Goal: Transaction & Acquisition: Purchase product/service

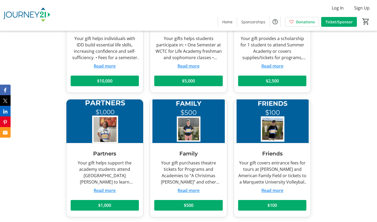
scroll to position [1174, 0]
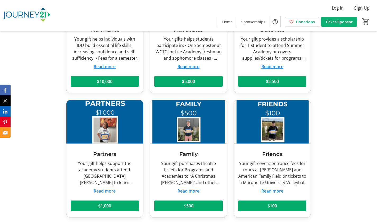
click at [338, 22] on span "Ticket/Sponsor" at bounding box center [339, 22] width 27 height 6
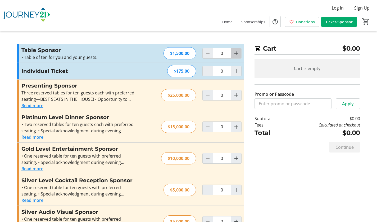
click at [234, 54] on mat-icon "Increment by one" at bounding box center [236, 53] width 6 height 6
type input "1"
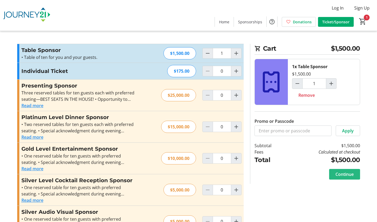
click at [344, 177] on span "Continue" at bounding box center [345, 174] width 18 height 6
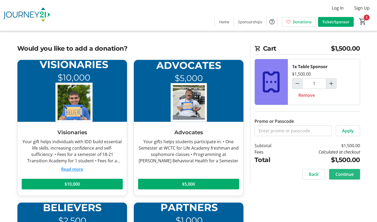
click at [344, 177] on span "Continue" at bounding box center [345, 174] width 18 height 6
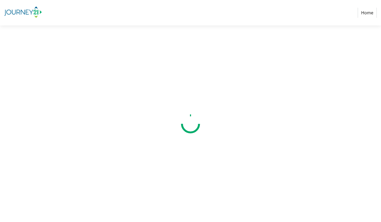
select select "US"
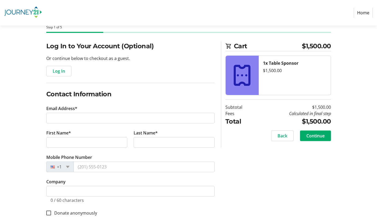
scroll to position [39, 0]
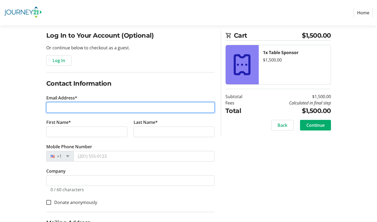
click at [126, 110] on input "Email Address*" at bounding box center [130, 107] width 168 height 11
type input "[EMAIL_ADDRESS][DOMAIN_NAME]"
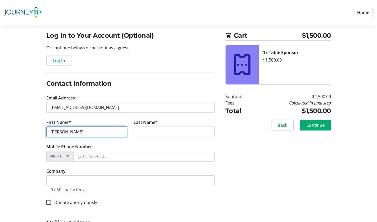
type input "[PERSON_NAME]"
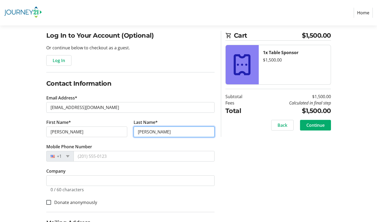
type input "[PERSON_NAME]"
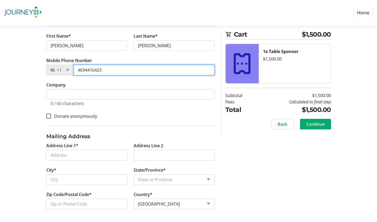
scroll to position [129, 0]
type input "4694416423"
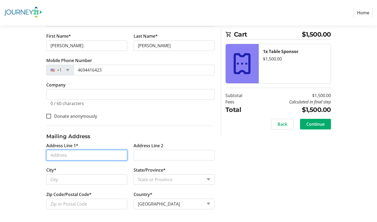
click at [96, 156] on input "Address Line 1*" at bounding box center [86, 155] width 81 height 11
type input "[STREET_ADDRESS]"
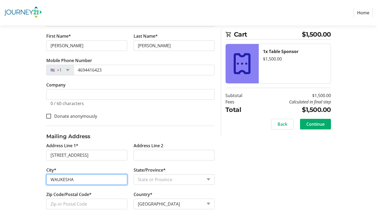
type input "WAUKESHA"
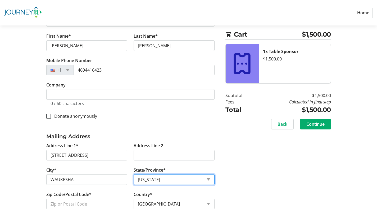
select select "WI"
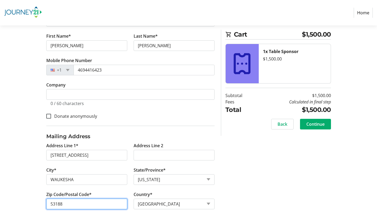
type input "53188"
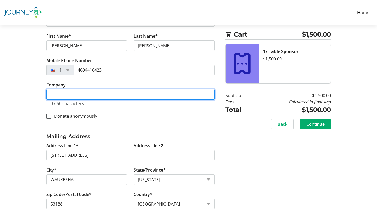
click at [75, 95] on input "Company" at bounding box center [130, 94] width 168 height 11
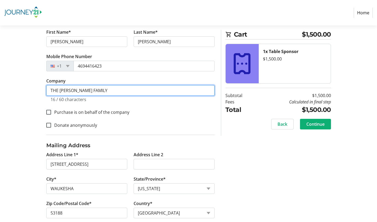
type input "THE [PERSON_NAME] FAMILY"
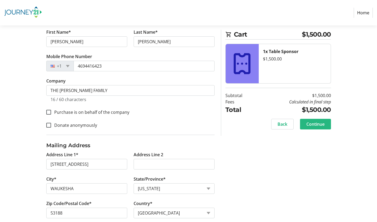
click at [317, 125] on span "Continue" at bounding box center [316, 124] width 18 height 6
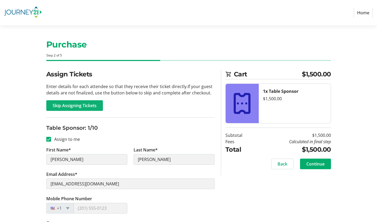
click at [75, 106] on span "Skip Assigning Tickets" at bounding box center [75, 105] width 44 height 6
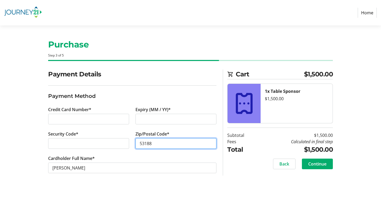
type input "53188"
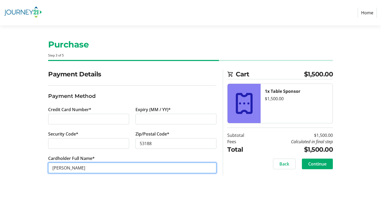
click at [84, 168] on input "[PERSON_NAME]" at bounding box center [132, 167] width 168 height 11
type input "P A [PERSON_NAME]"
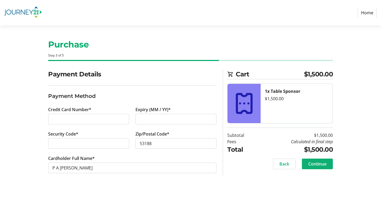
click at [317, 164] on span "Continue" at bounding box center [318, 164] width 18 height 6
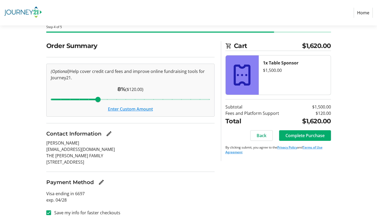
scroll to position [29, 0]
click at [125, 110] on button "Enter Custom Amount" at bounding box center [130, 108] width 45 height 6
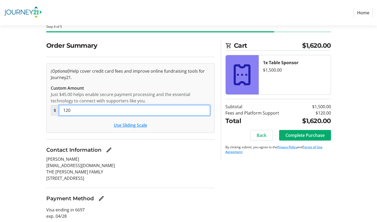
click at [76, 110] on input "120" at bounding box center [134, 110] width 151 height 11
type input "1"
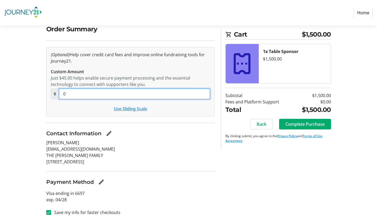
scroll to position [46, 0]
type input "0"
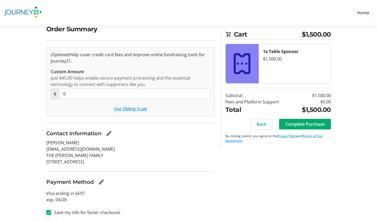
click at [49, 212] on input "Save my info for faster checkouts" at bounding box center [48, 212] width 5 height 5
checkbox input "false"
click at [305, 124] on span "Complete Purchase" at bounding box center [305, 124] width 39 height 6
